Goal: Task Accomplishment & Management: Manage account settings

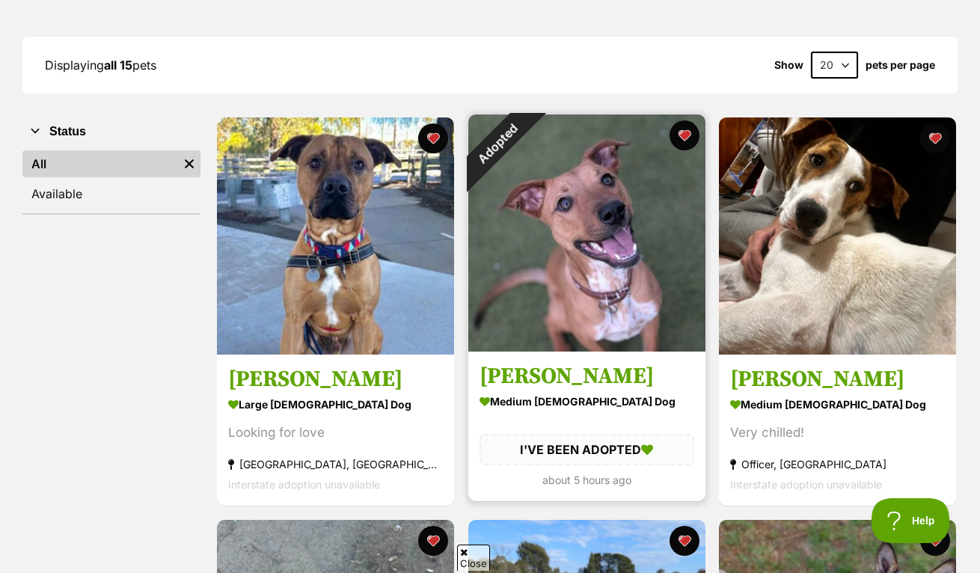
click at [592, 225] on img at bounding box center [586, 232] width 237 height 237
click at [686, 140] on button "favourite" at bounding box center [684, 135] width 33 height 33
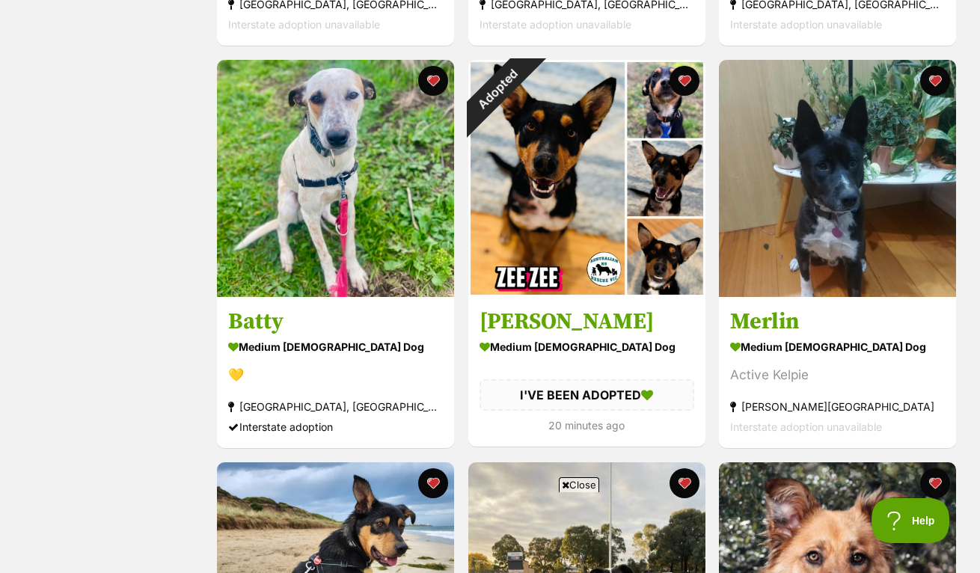
scroll to position [1455, 0]
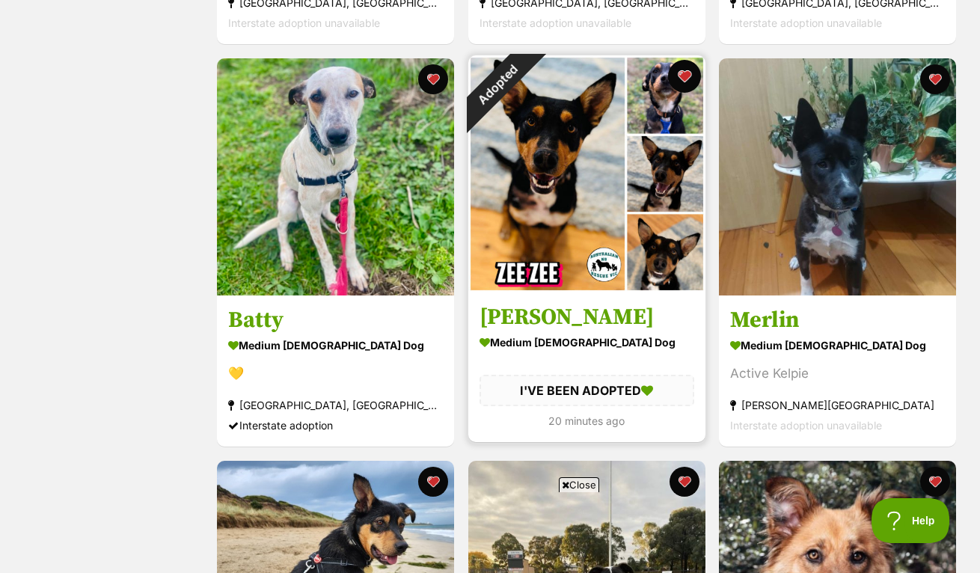
click at [685, 76] on button "favourite" at bounding box center [684, 76] width 33 height 33
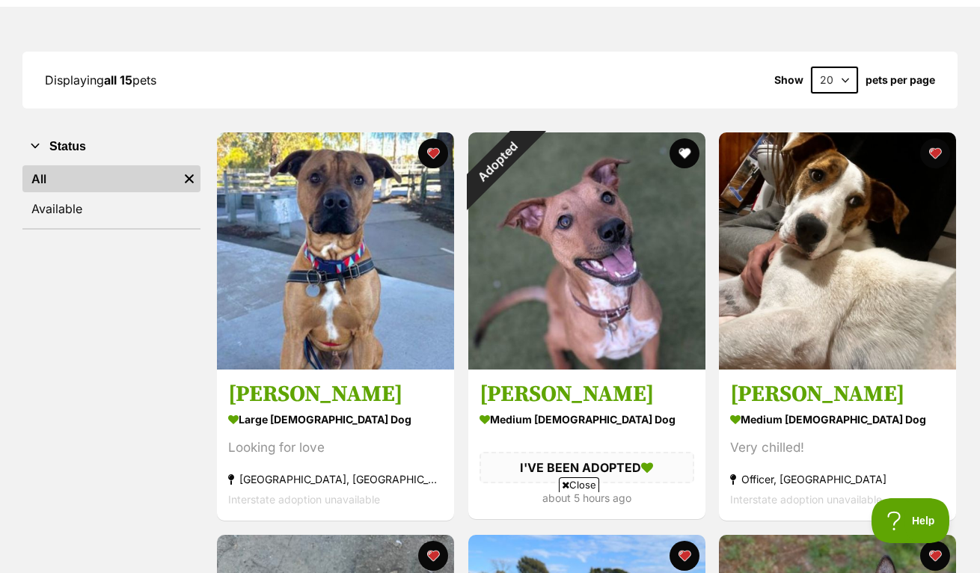
scroll to position [173, 0]
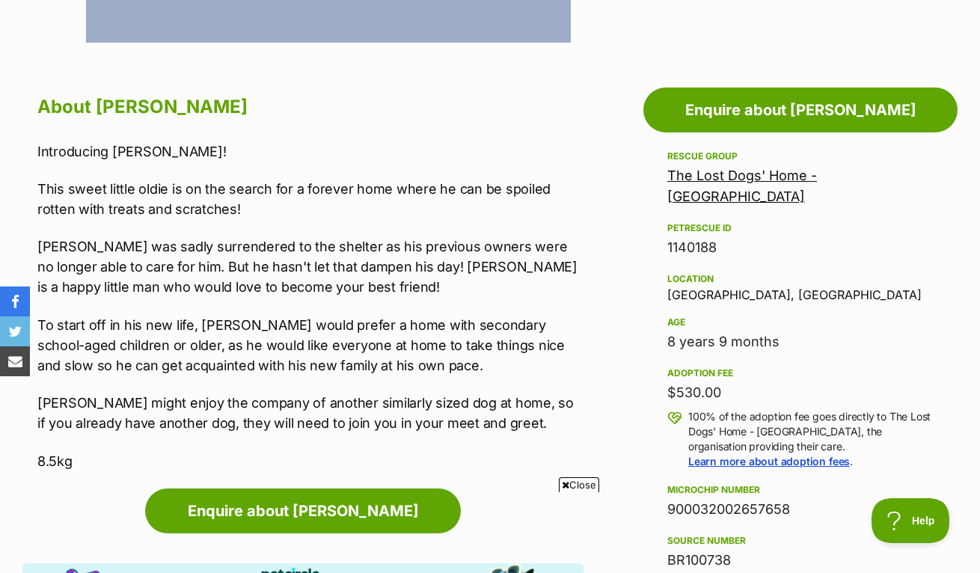
scroll to position [755, 0]
